Goal: Navigation & Orientation: Find specific page/section

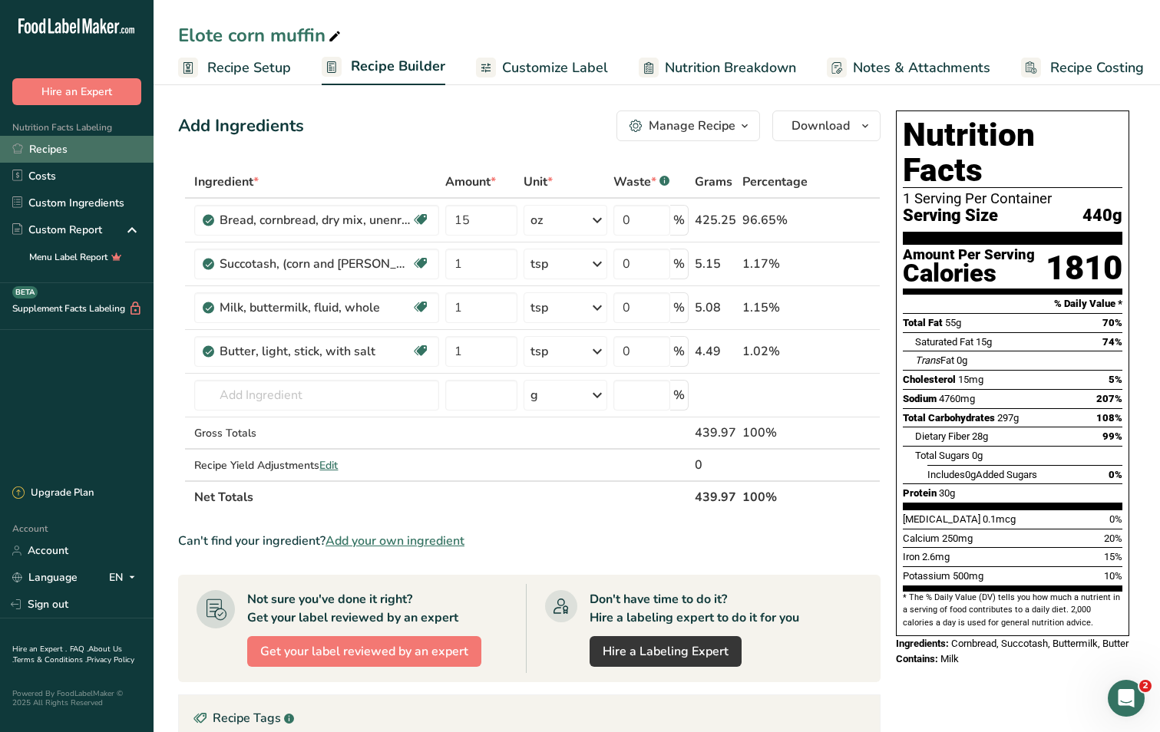
click at [47, 147] on link "Recipes" at bounding box center [77, 149] width 154 height 27
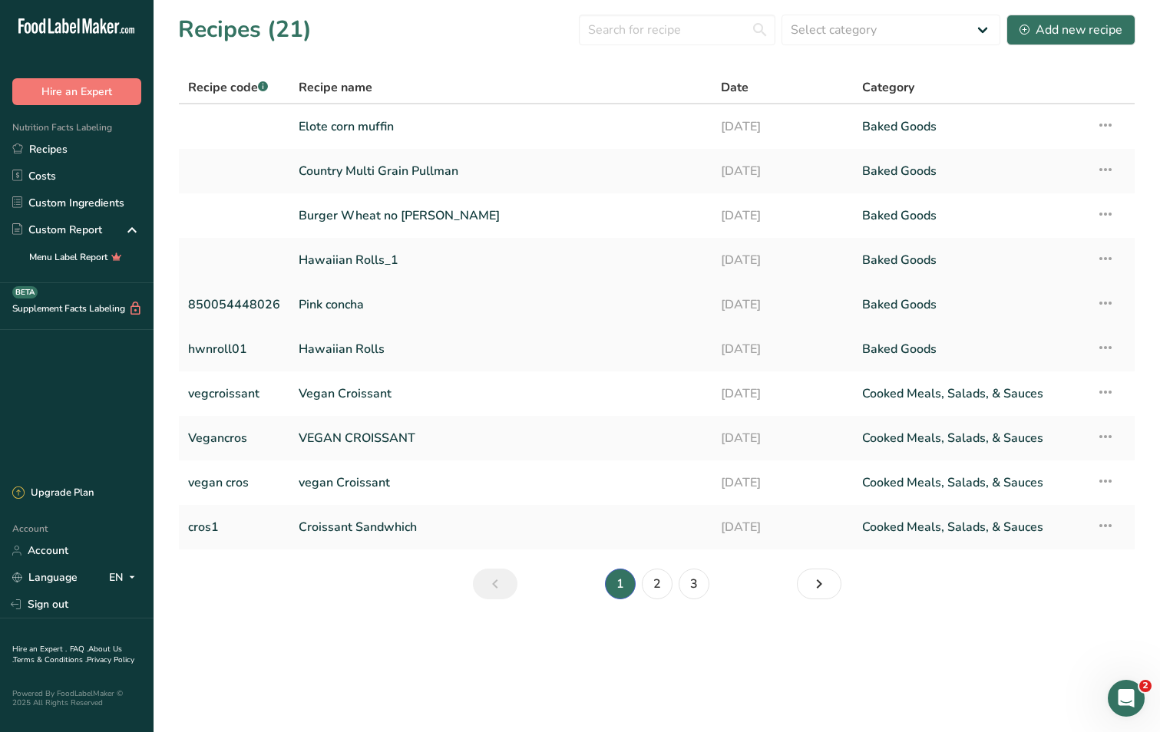
click at [322, 302] on link "Pink concha" at bounding box center [501, 305] width 404 height 32
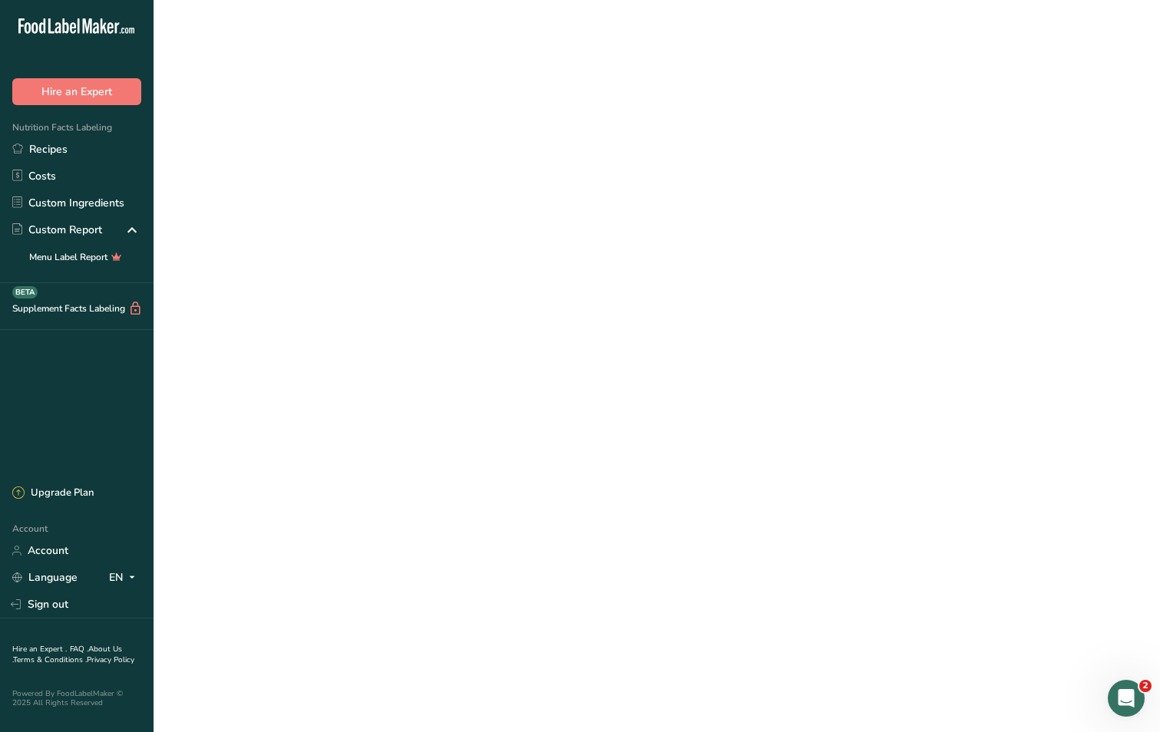
click at [322, 302] on link "Pink concha" at bounding box center [501, 305] width 404 height 32
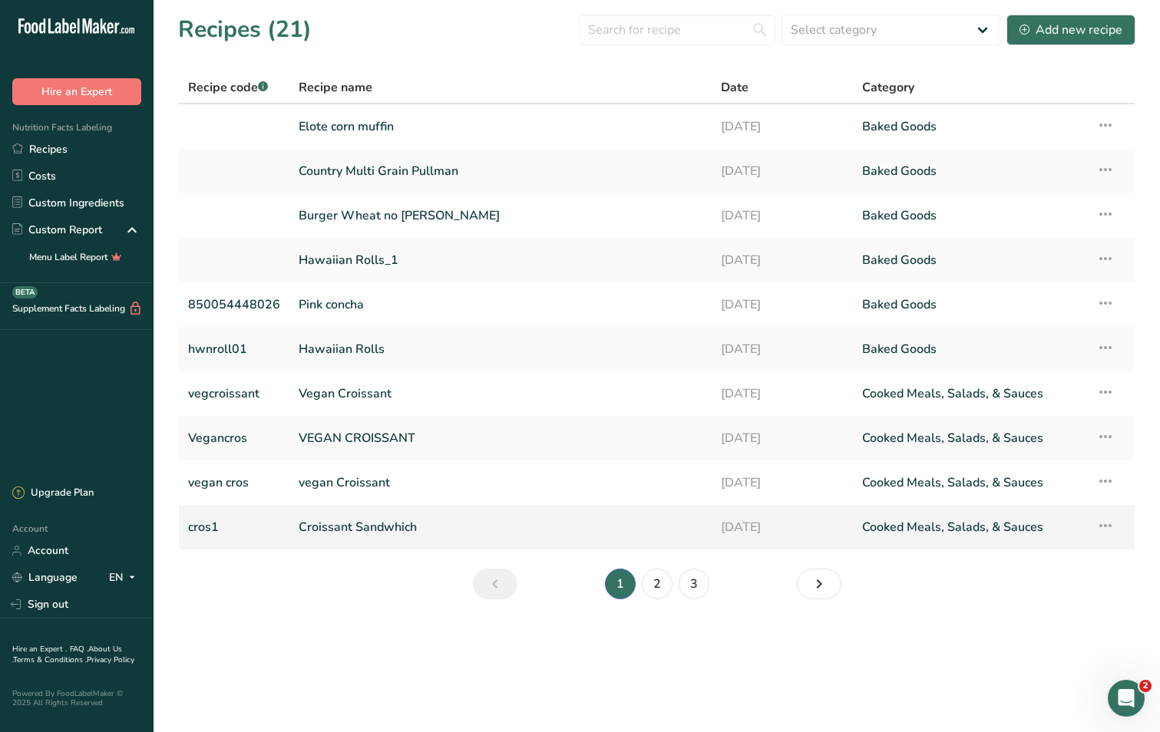
click at [331, 523] on link "Croissant Sandwhich" at bounding box center [501, 527] width 404 height 32
